Goal: Book appointment/travel/reservation

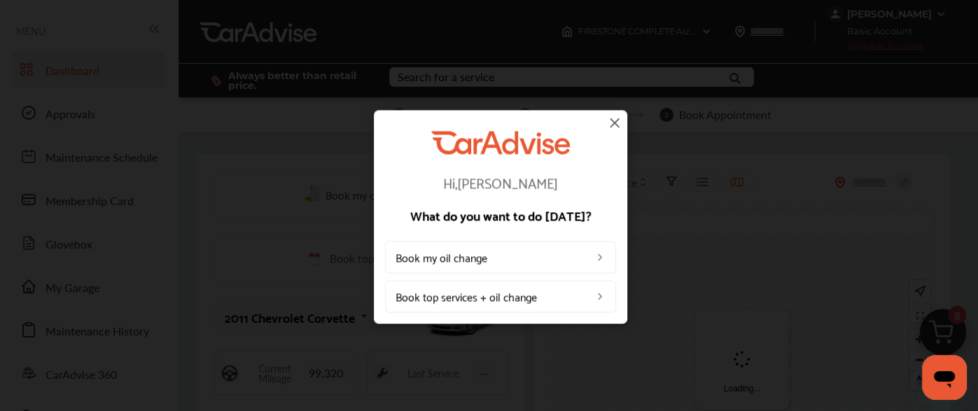
click at [625, 120] on div "Hi, [PERSON_NAME] What do you want to do [DATE]? Book my oil change Book top se…" at bounding box center [500, 217] width 253 height 214
click at [617, 120] on img at bounding box center [614, 122] width 17 height 17
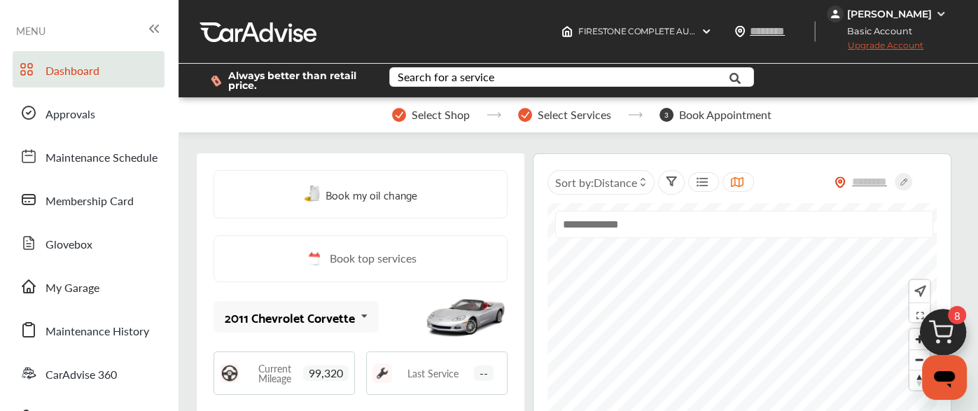
click at [961, 334] on img at bounding box center [943, 336] width 67 height 67
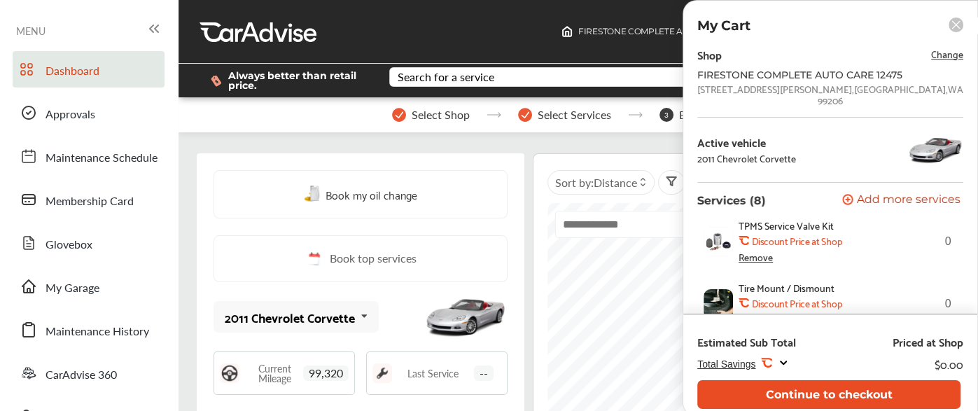
click at [835, 391] on button "Continue to checkout" at bounding box center [828, 394] width 263 height 29
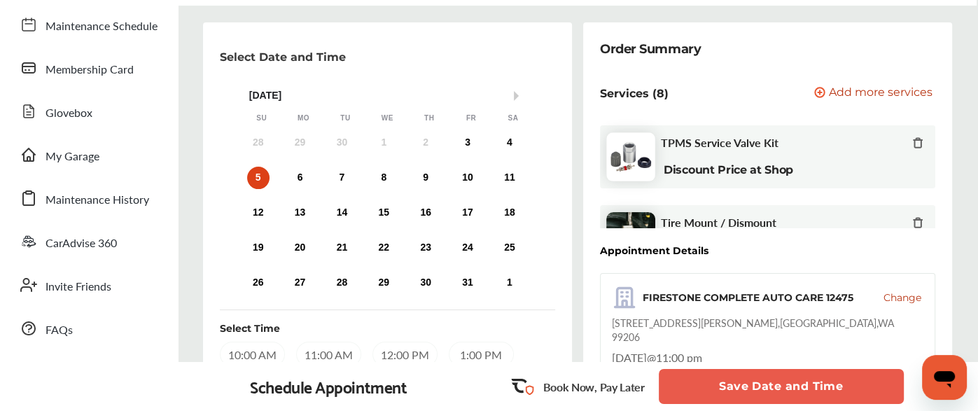
scroll to position [132, 0]
click at [468, 143] on div "3" at bounding box center [468, 143] width 22 height 22
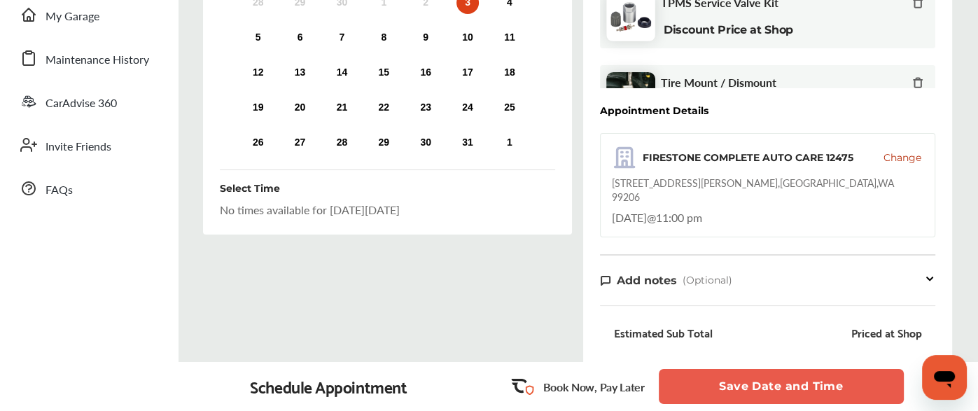
scroll to position [193, 0]
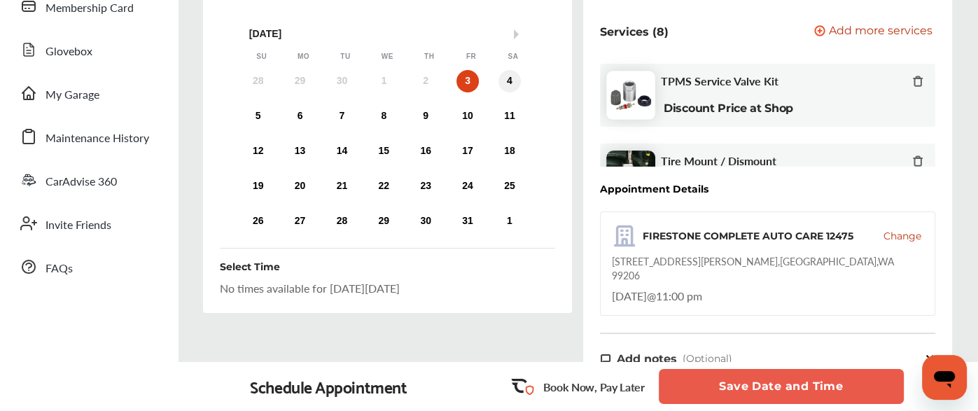
click at [513, 76] on div "4" at bounding box center [510, 81] width 22 height 22
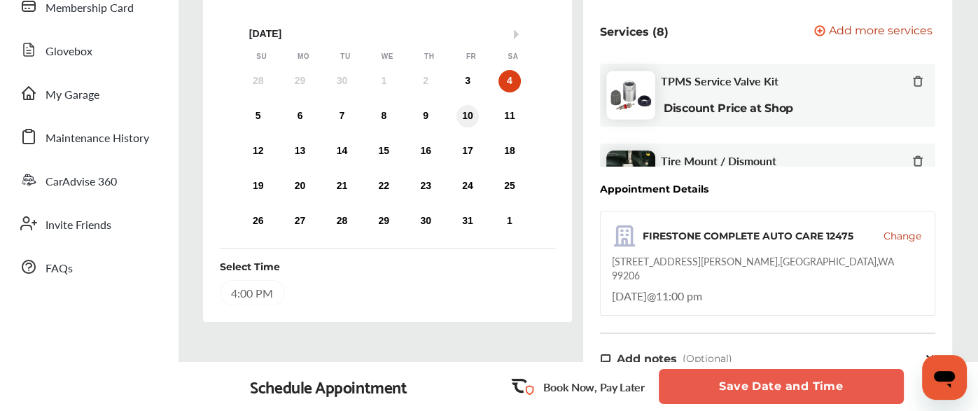
click at [464, 118] on div "10" at bounding box center [468, 116] width 22 height 22
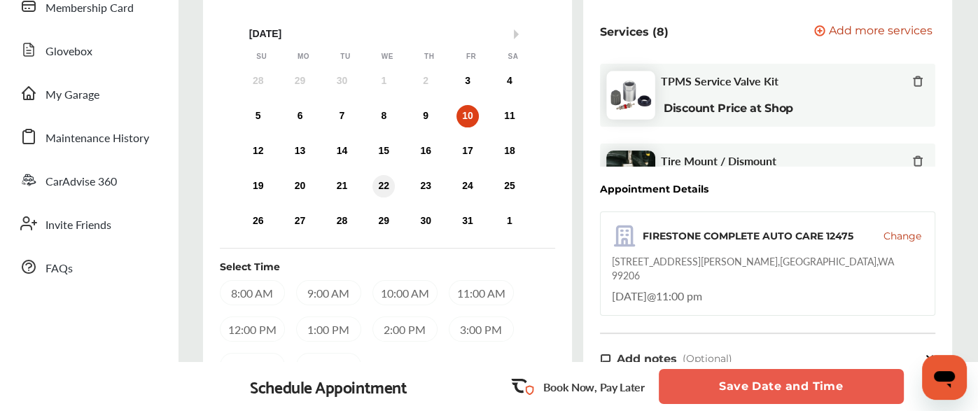
click at [378, 180] on div "22" at bounding box center [384, 186] width 22 height 22
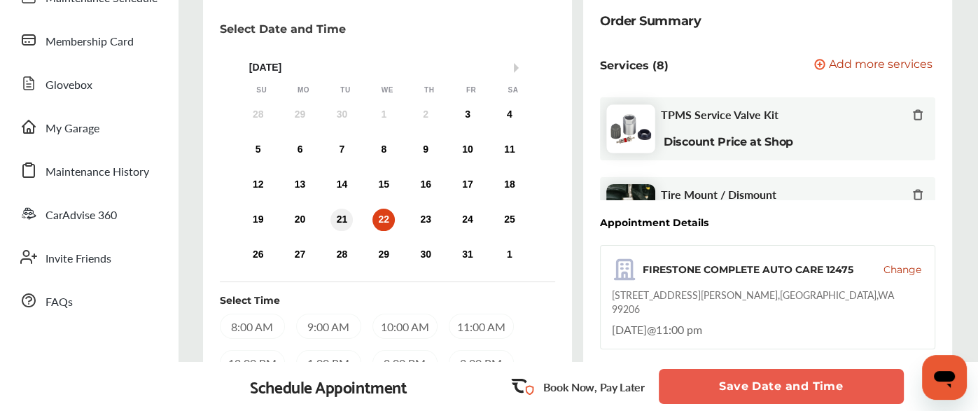
scroll to position [161, 0]
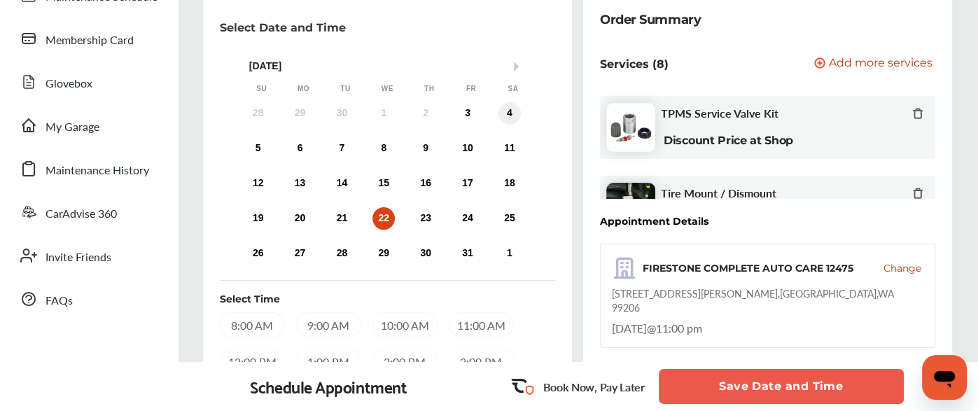
click at [510, 109] on div "4" at bounding box center [510, 113] width 22 height 22
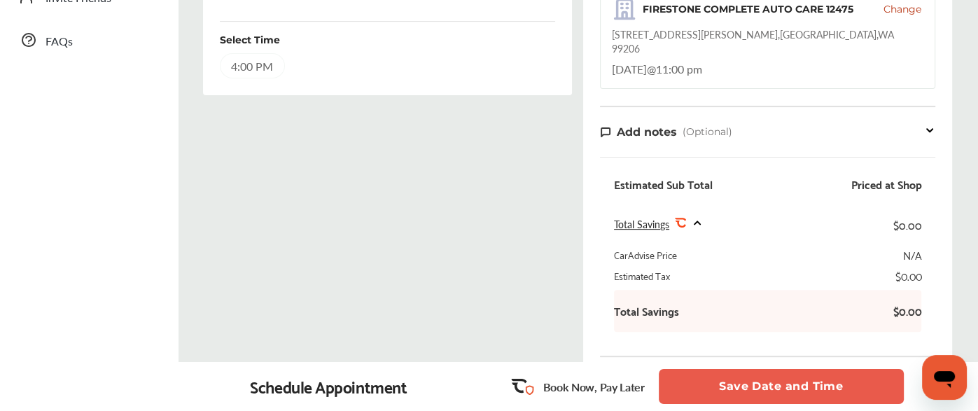
scroll to position [420, 0]
click at [260, 73] on div "4:00 PM" at bounding box center [252, 65] width 65 height 25
click at [242, 60] on div "4:00 PM" at bounding box center [252, 65] width 64 height 24
click at [748, 383] on button "Save Date and Time" at bounding box center [781, 386] width 245 height 35
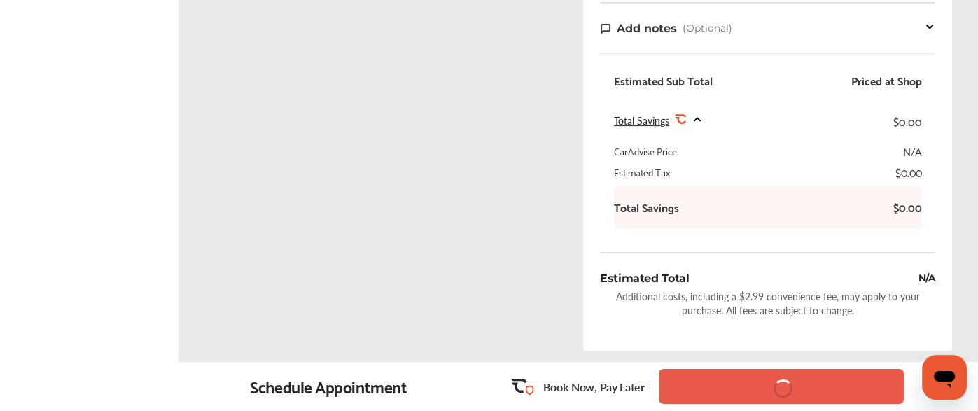
scroll to position [525, 0]
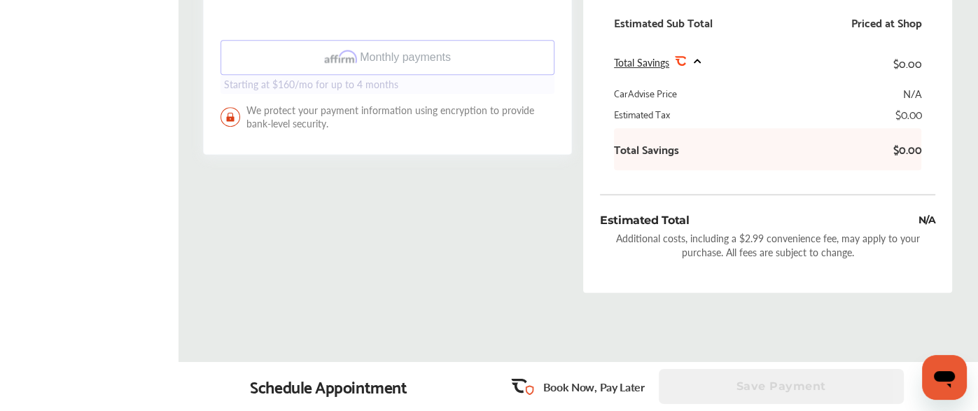
scroll to position [622, 0]
